Goal: Information Seeking & Learning: Check status

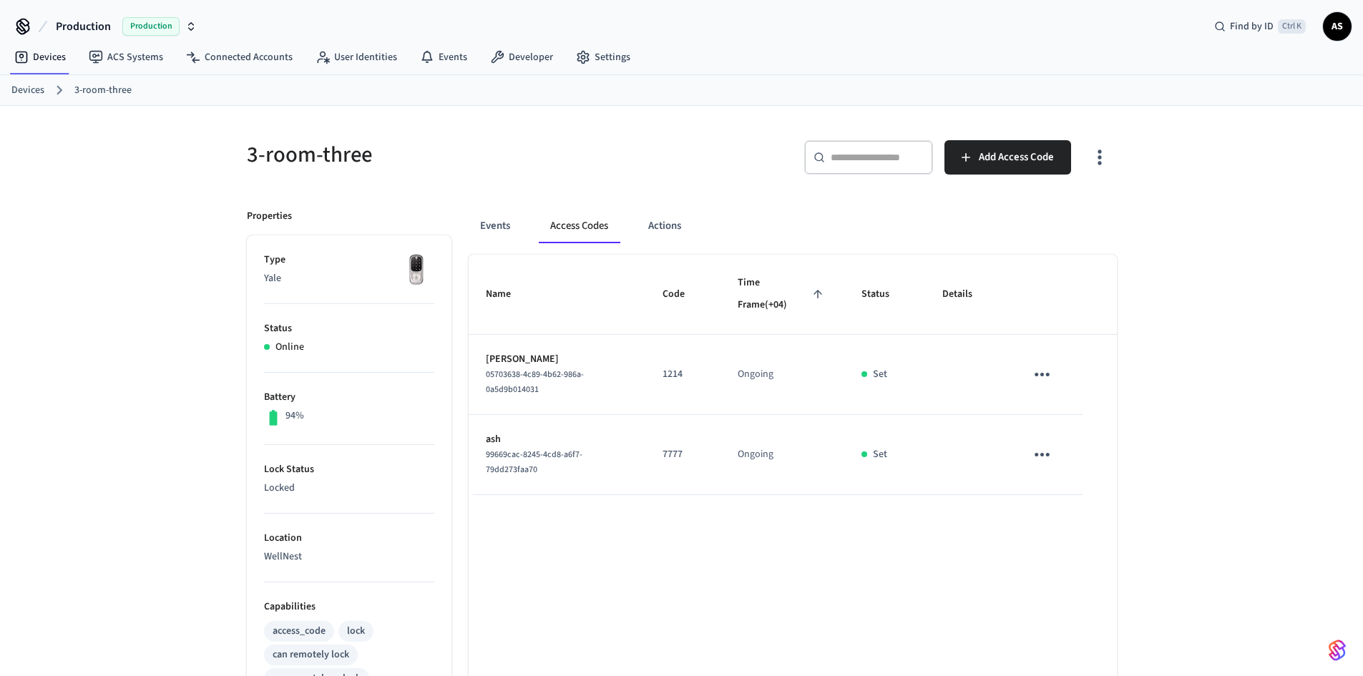
click at [31, 87] on link "Devices" at bounding box center [27, 90] width 33 height 15
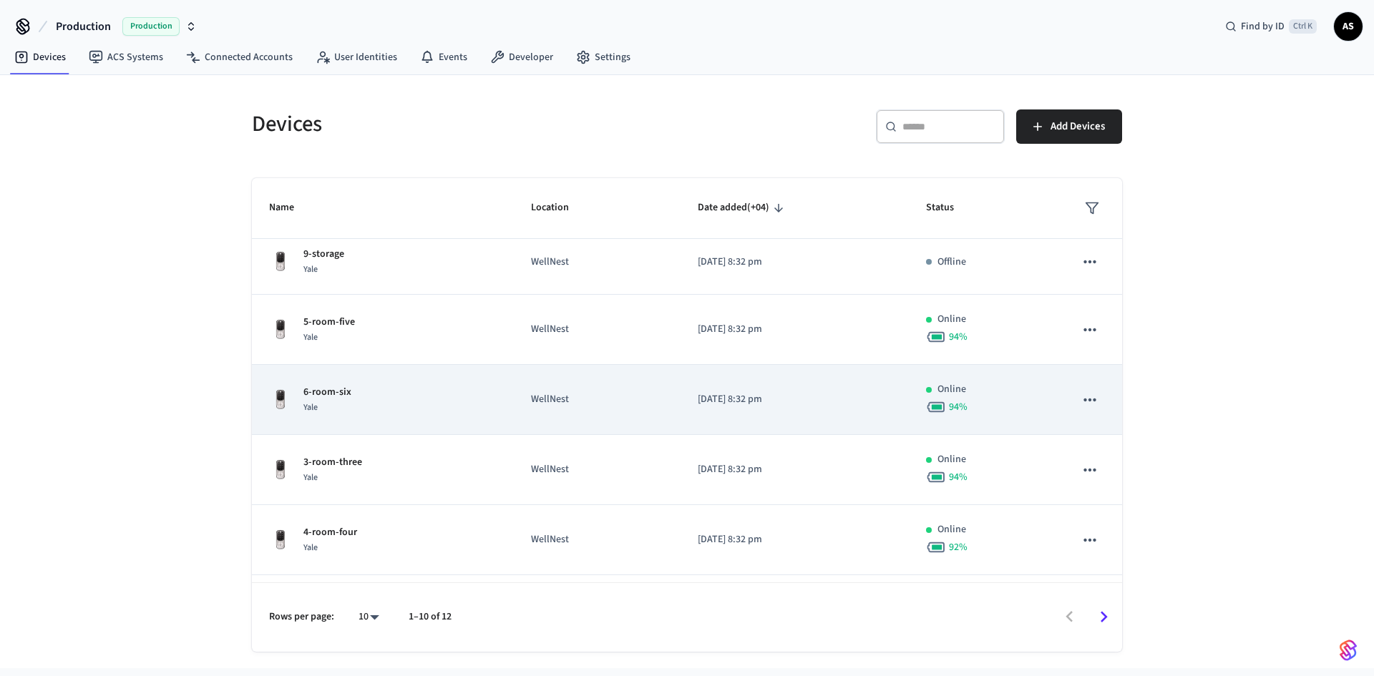
scroll to position [286, 0]
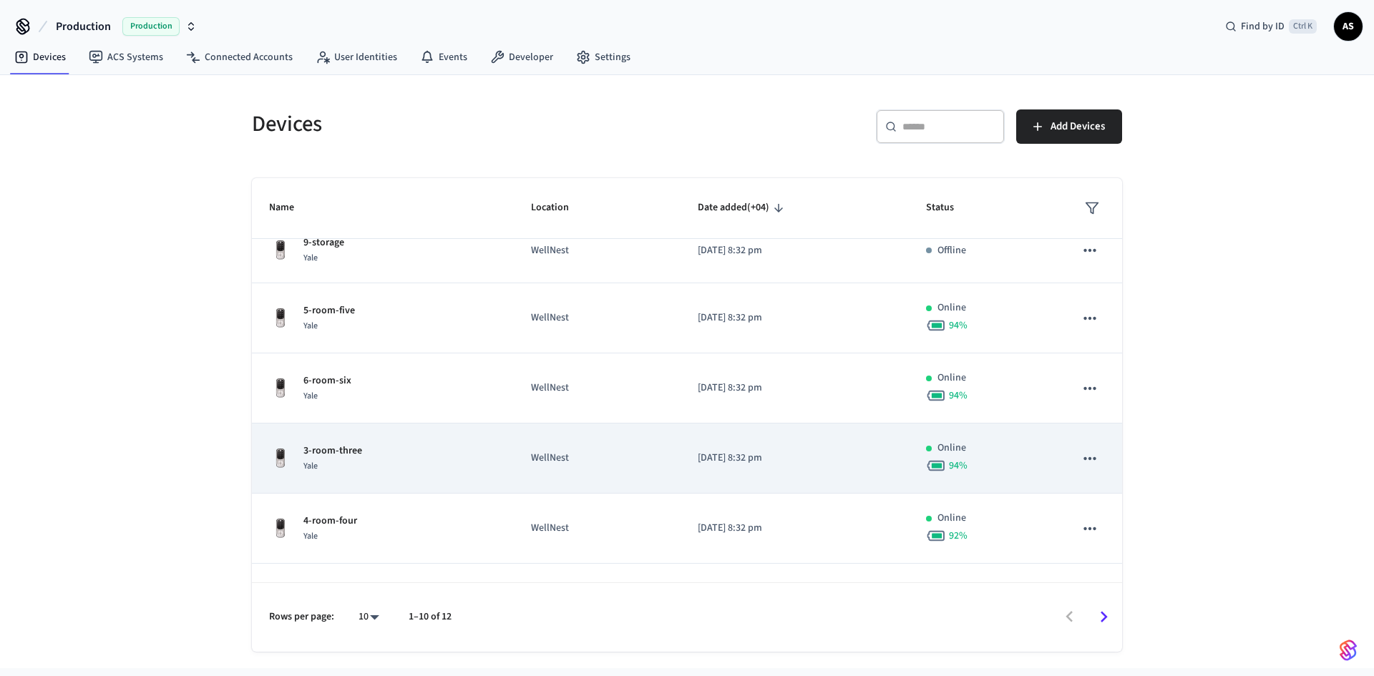
click at [383, 470] on div "3-room-three Yale" at bounding box center [382, 459] width 227 height 30
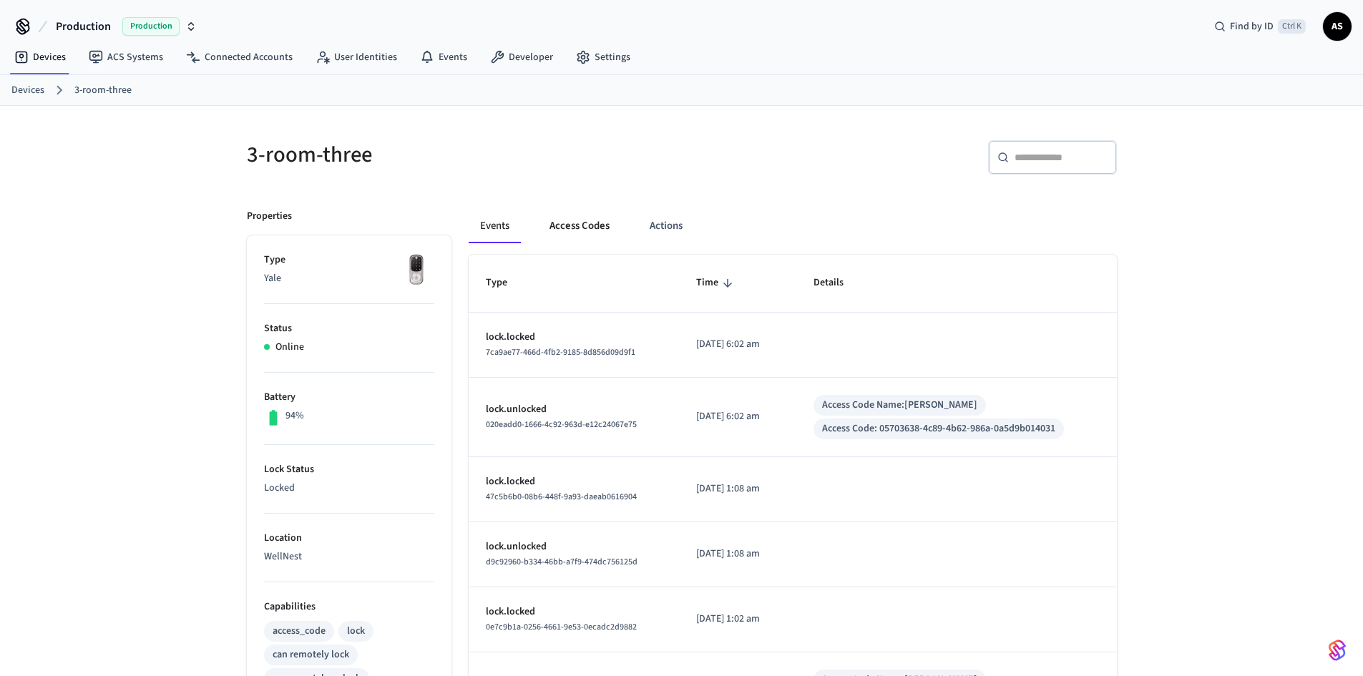
click at [576, 222] on button "Access Codes" at bounding box center [579, 226] width 83 height 34
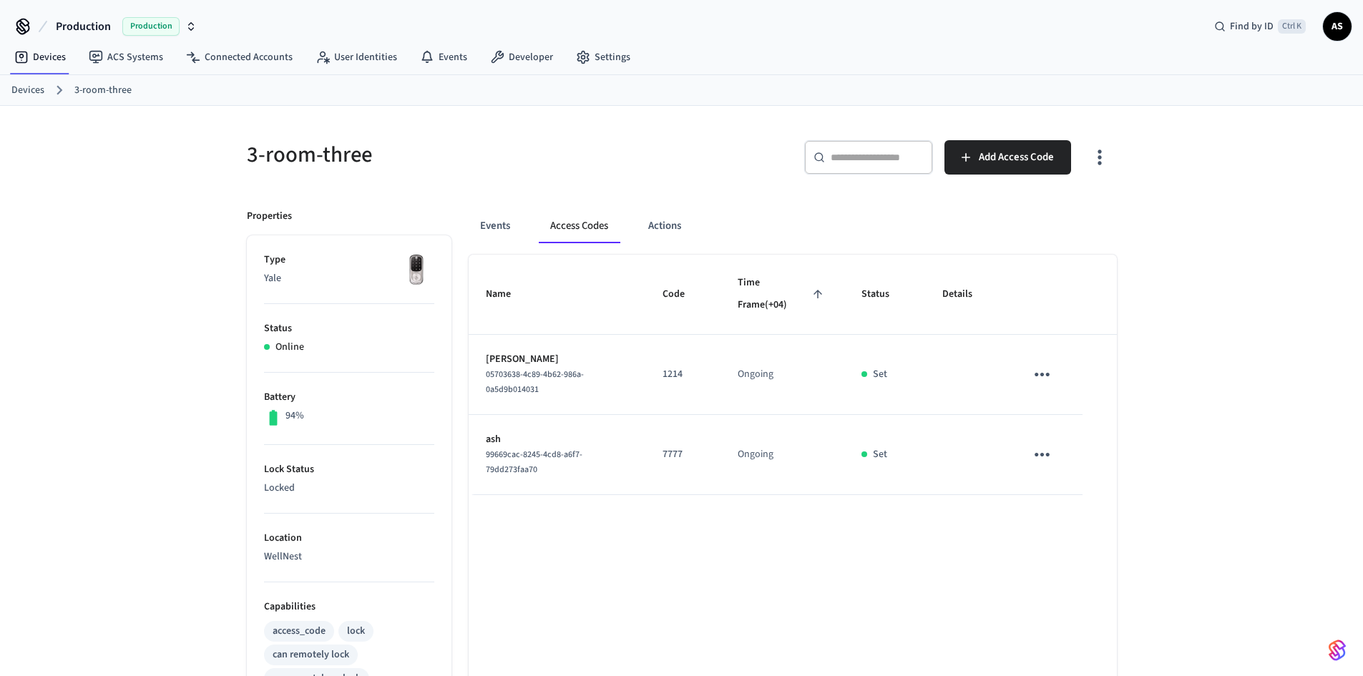
click at [38, 90] on link "Devices" at bounding box center [27, 90] width 33 height 15
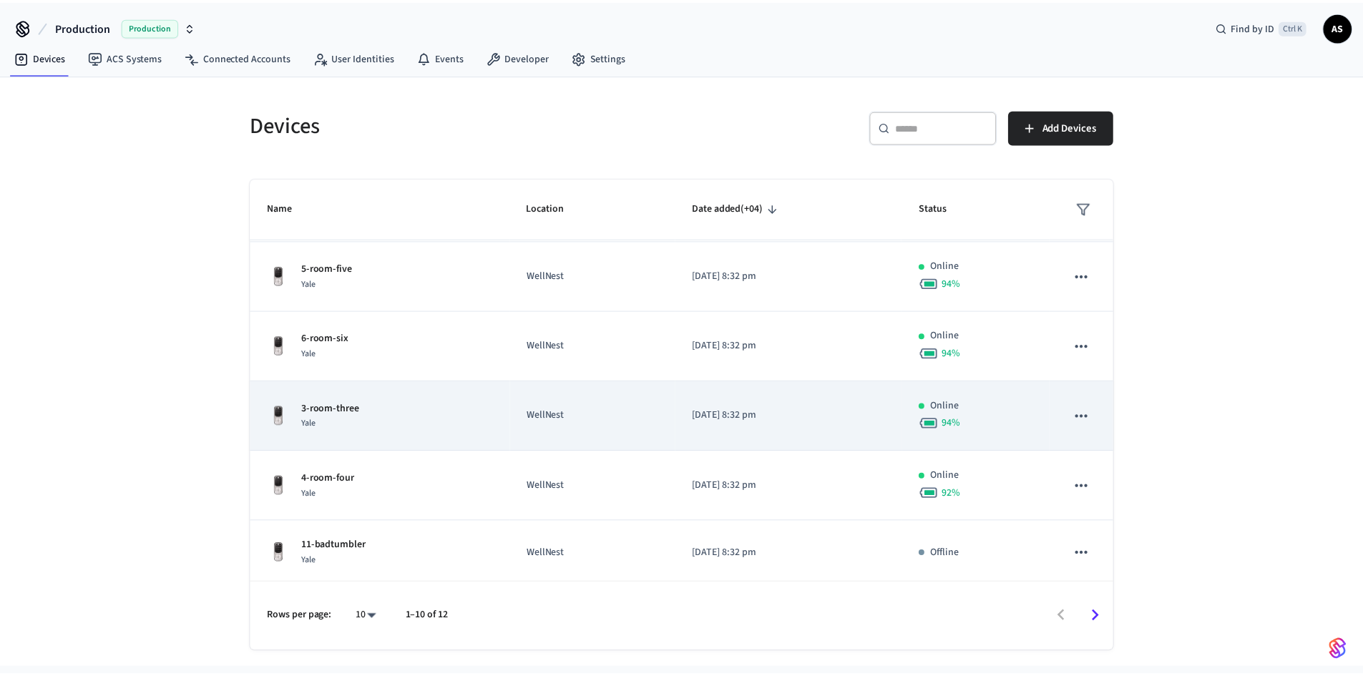
scroll to position [333, 0]
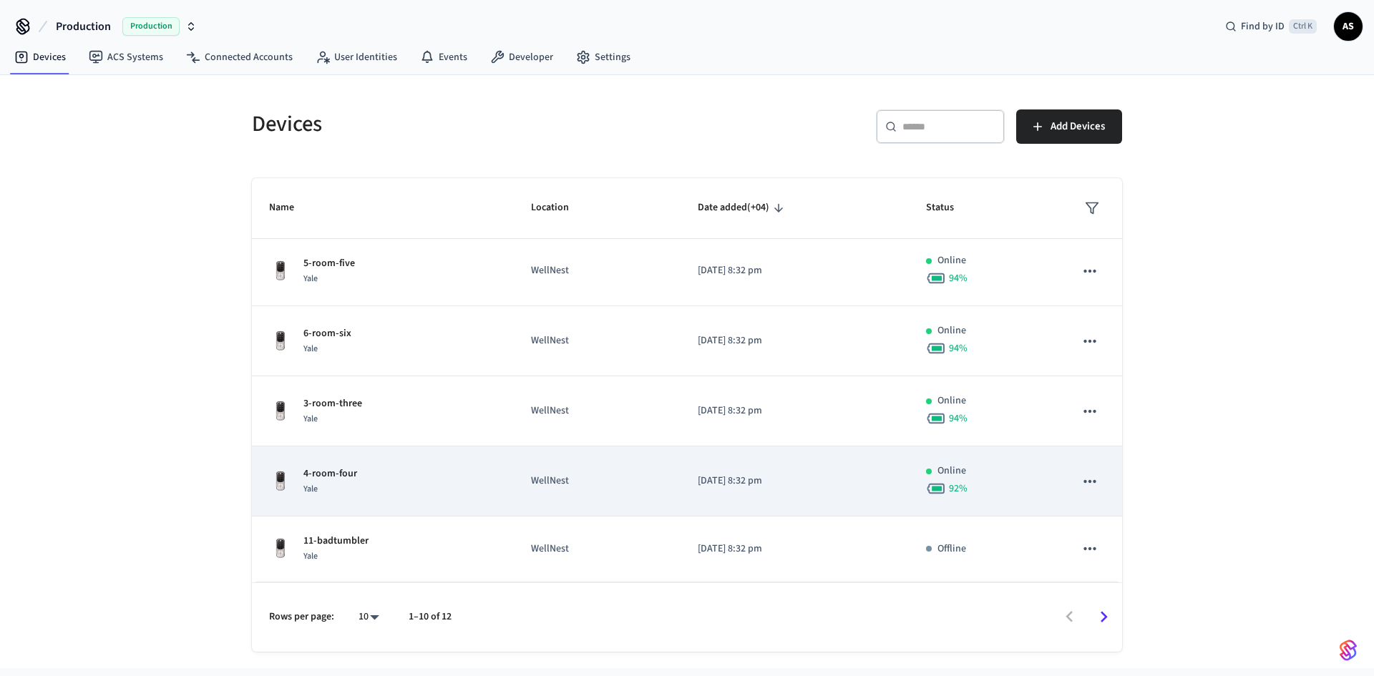
click at [386, 480] on div "4-room-four Yale" at bounding box center [382, 481] width 227 height 30
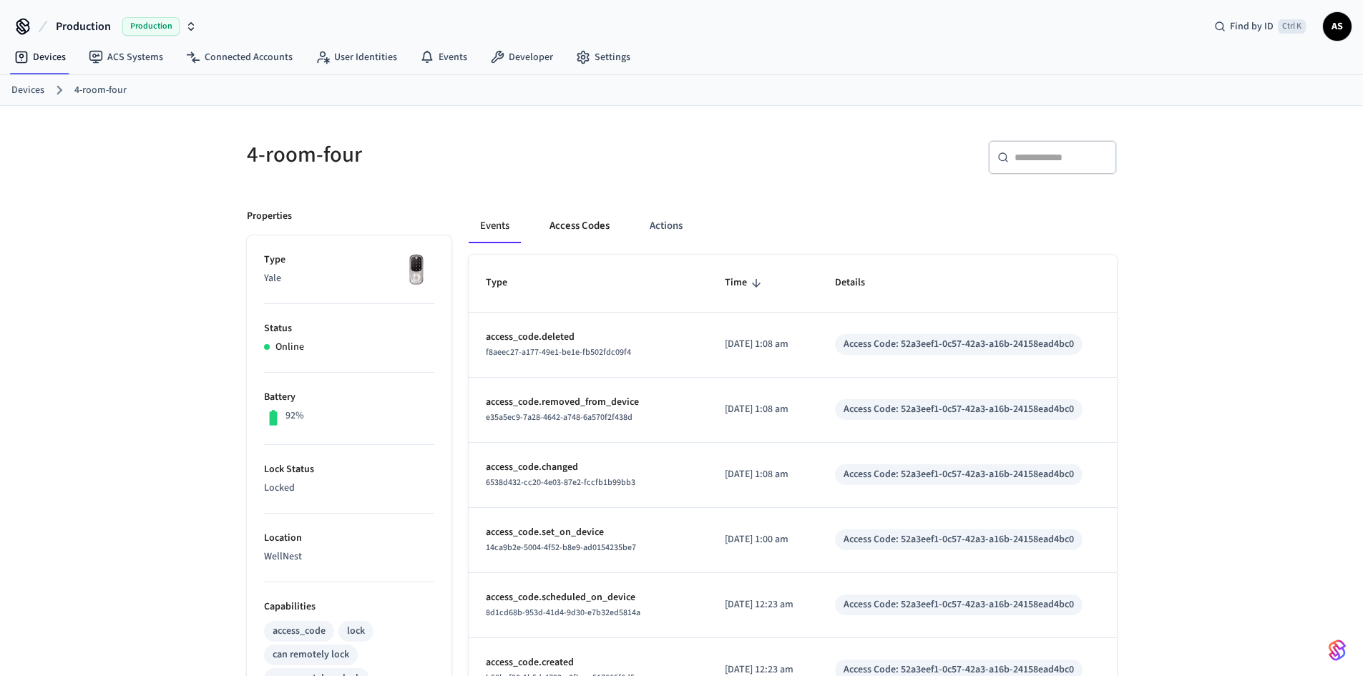
click at [597, 222] on button "Access Codes" at bounding box center [579, 226] width 83 height 34
